Goal: Browse casually

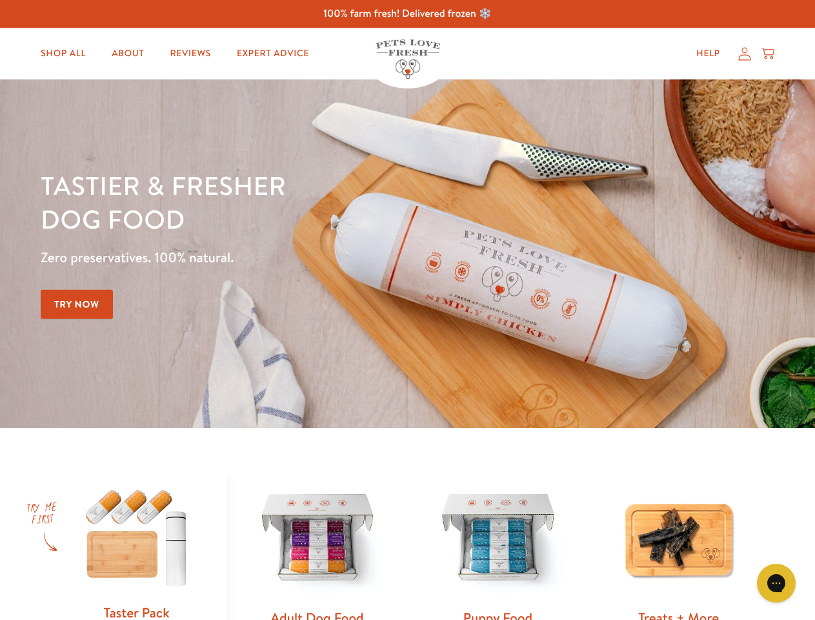
click at [407, 310] on div "Tastier & fresher dog food Zero preservatives. 100% natural. Try Now" at bounding box center [285, 253] width 489 height 170
click at [776, 583] on icon "Gorgias live chat" at bounding box center [776, 582] width 12 height 12
